Goal: Task Accomplishment & Management: Use online tool/utility

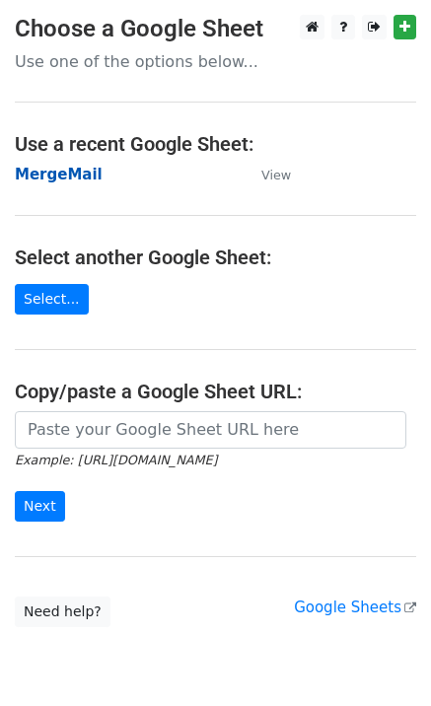
click at [79, 178] on strong "MergeMail" at bounding box center [59, 175] width 88 height 18
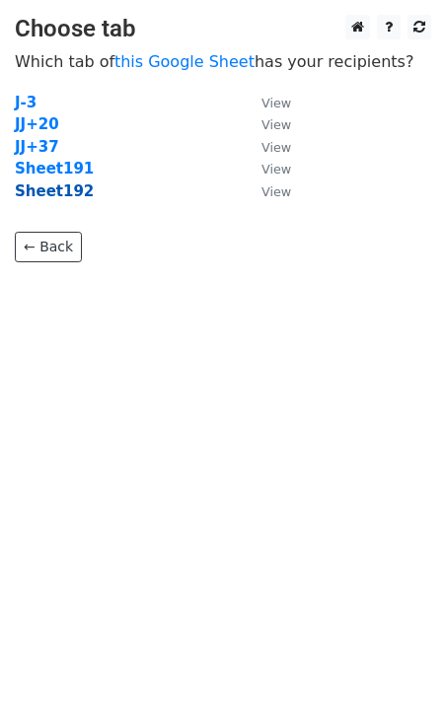
click at [61, 193] on strong "Sheet192" at bounding box center [54, 191] width 79 height 18
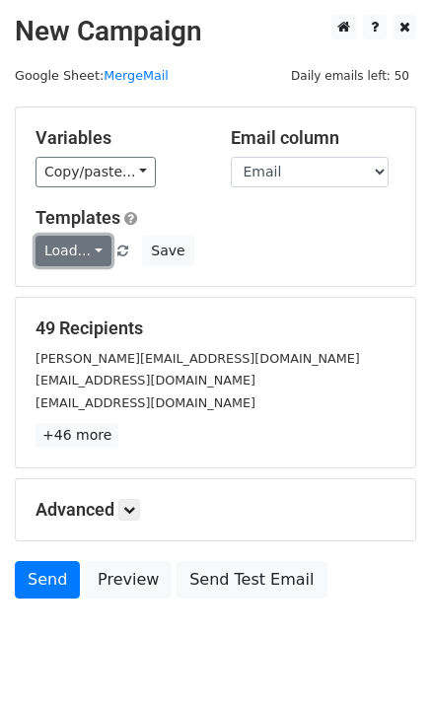
click at [91, 247] on link "Load..." at bounding box center [74, 251] width 76 height 31
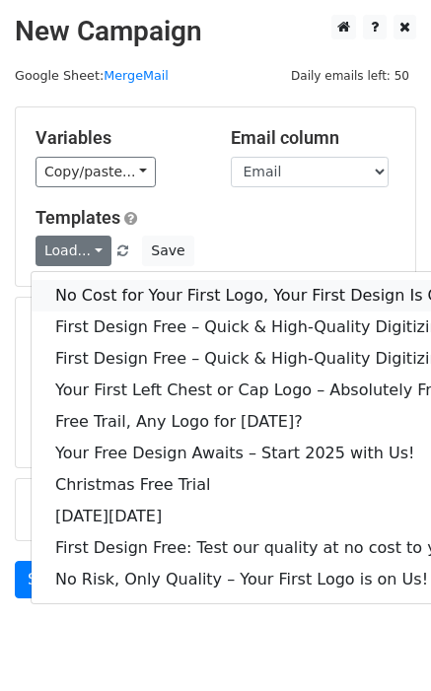
click at [119, 289] on link "No Cost for Your First Logo, Your First Design Is On Us!" at bounding box center [268, 296] width 473 height 32
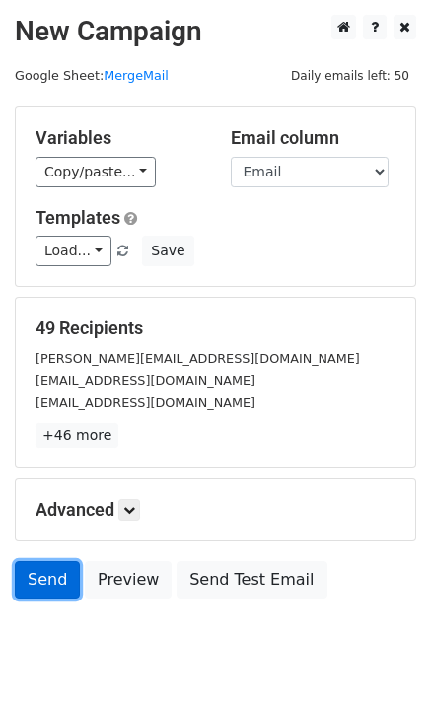
click at [57, 587] on link "Send" at bounding box center [47, 579] width 65 height 37
